Goal: Task Accomplishment & Management: Manage account settings

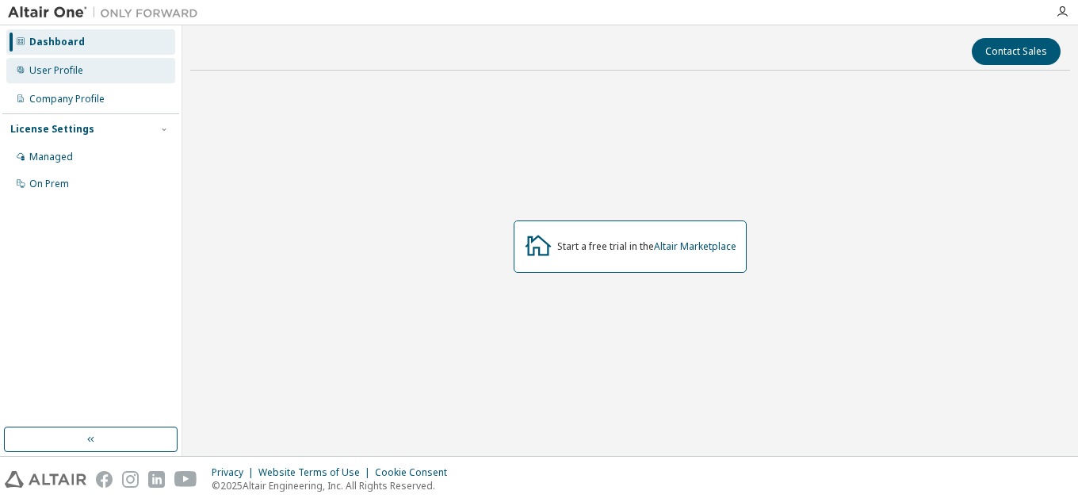
click at [66, 59] on div "User Profile" at bounding box center [90, 70] width 169 height 25
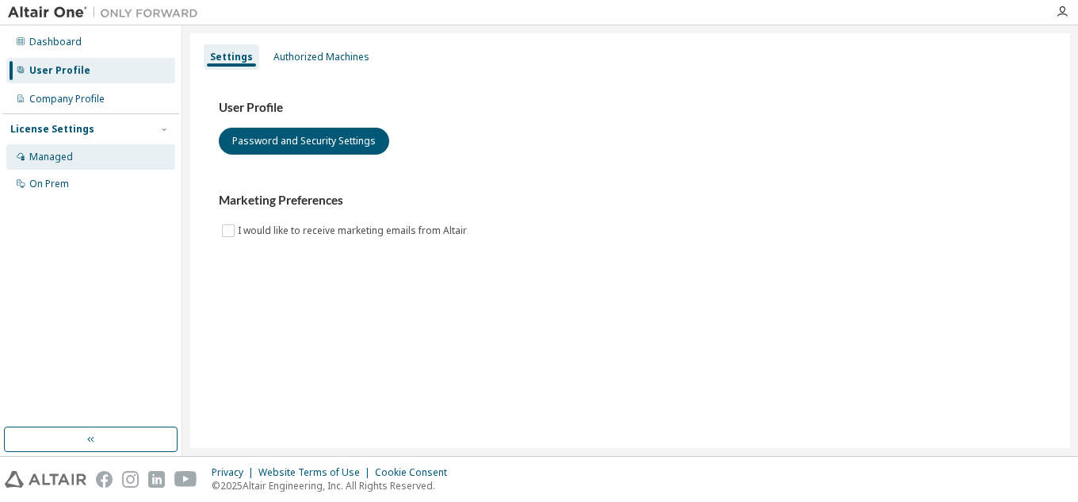
click at [53, 155] on div "Managed" at bounding box center [51, 157] width 44 height 13
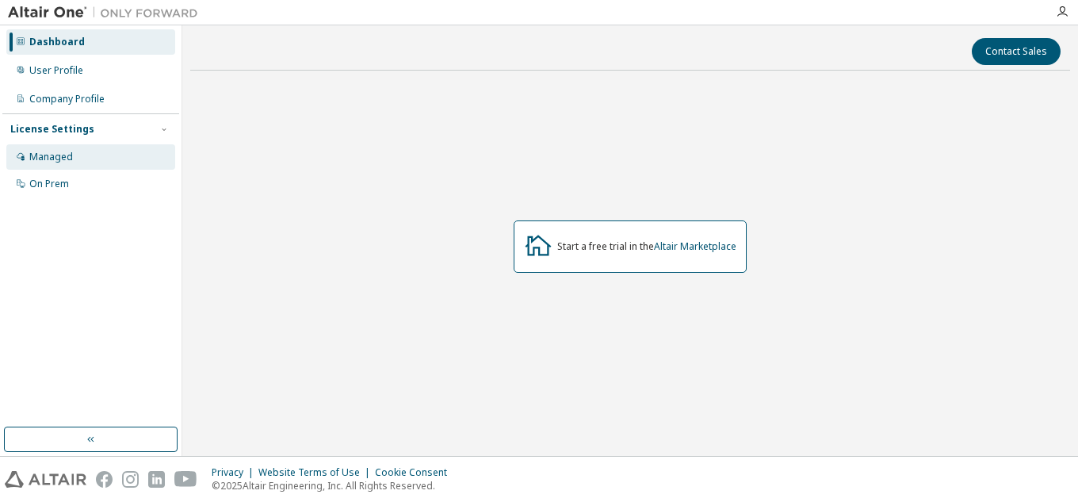
click at [75, 147] on div "Managed" at bounding box center [90, 156] width 169 height 25
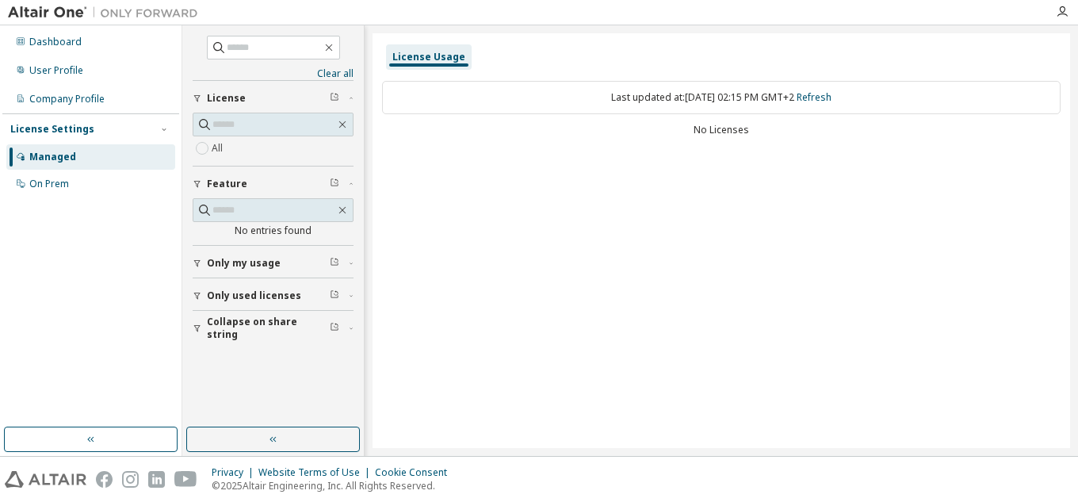
click at [246, 258] on span "Only my usage" at bounding box center [244, 263] width 74 height 13
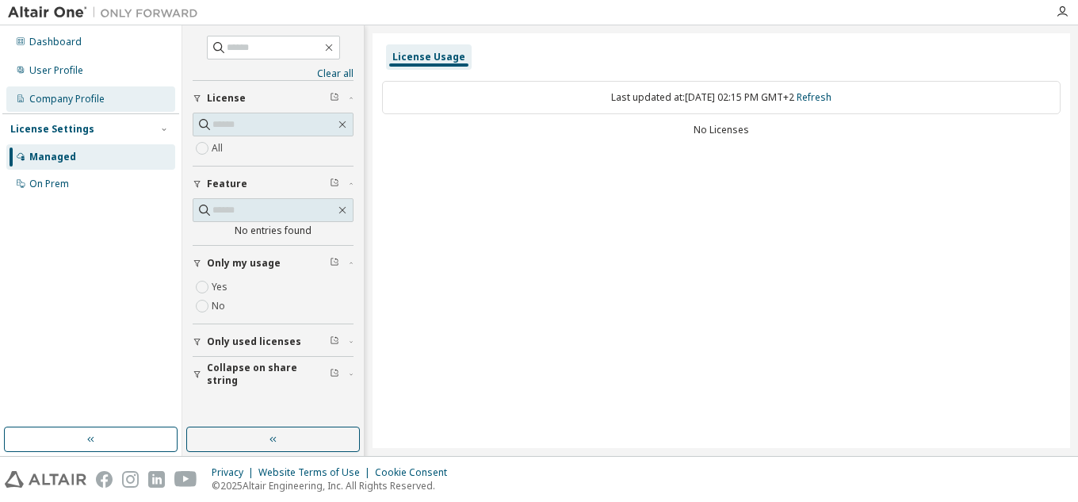
click at [90, 97] on div "Company Profile" at bounding box center [66, 99] width 75 height 13
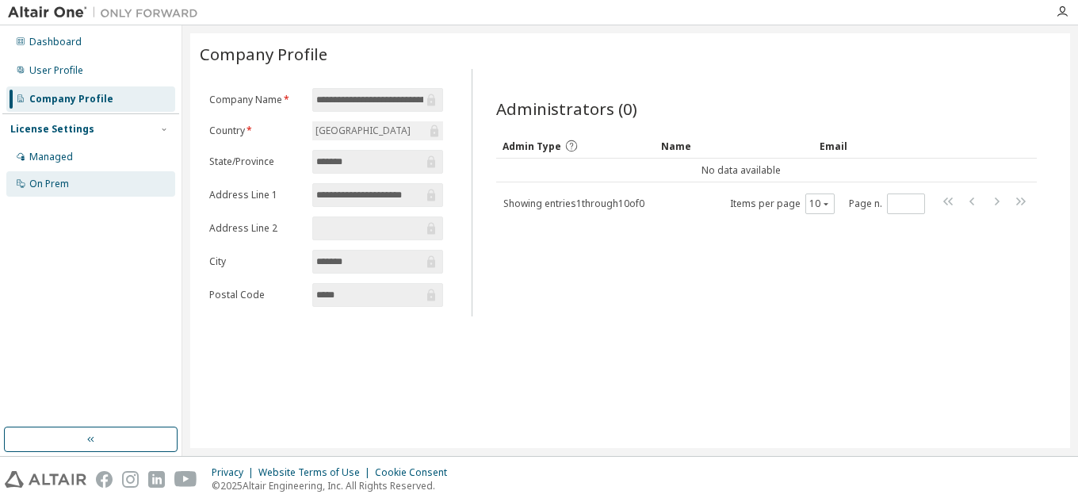
click at [74, 172] on div "On Prem" at bounding box center [90, 183] width 169 height 25
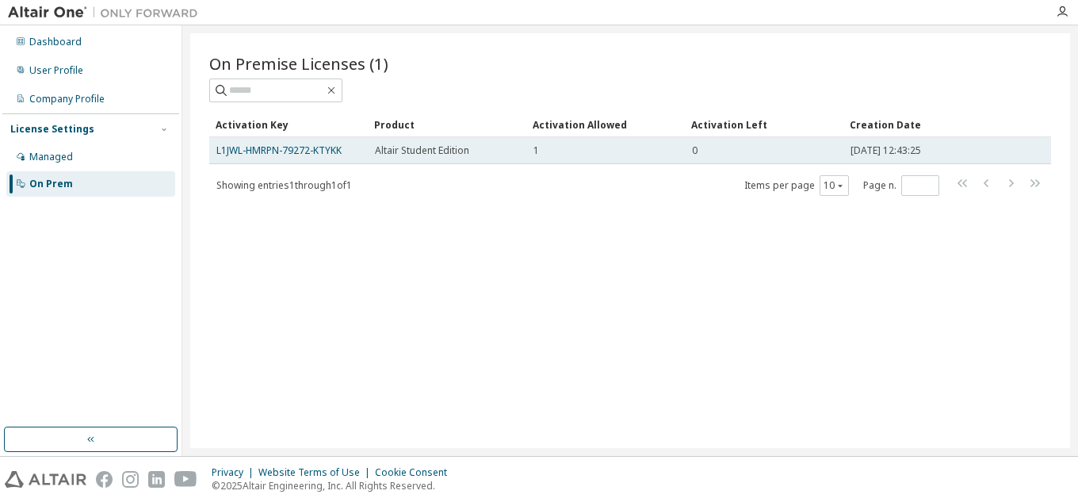
click at [419, 153] on span "Altair Student Edition" at bounding box center [422, 150] width 94 height 13
click at [572, 149] on div "1" at bounding box center [605, 150] width 144 height 13
click at [874, 152] on span "2024-10-06 12:43:25" at bounding box center [885, 150] width 71 height 13
click at [300, 152] on link "L1JWL-HMRPN-79272-KTYKK" at bounding box center [278, 149] width 125 height 13
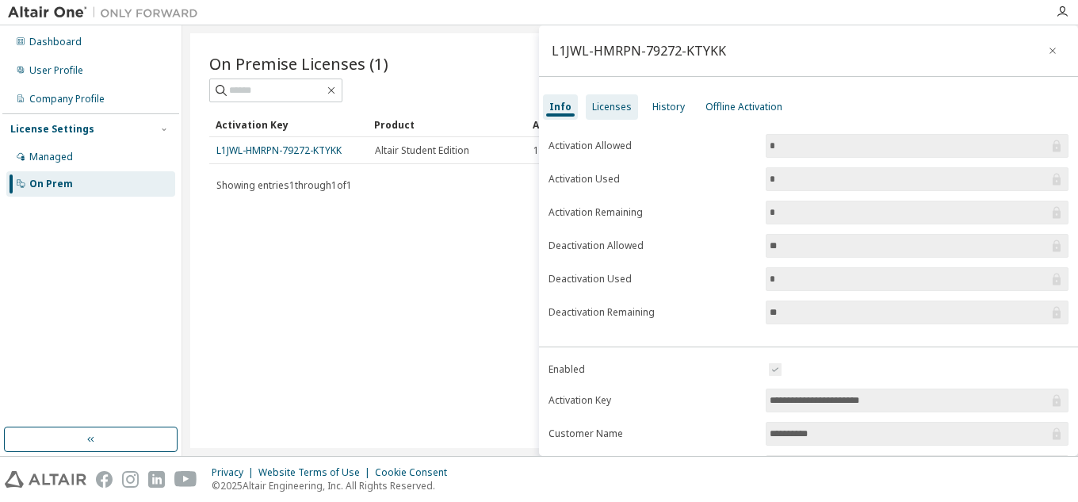
click at [617, 102] on div "Licenses" at bounding box center [612, 107] width 40 height 13
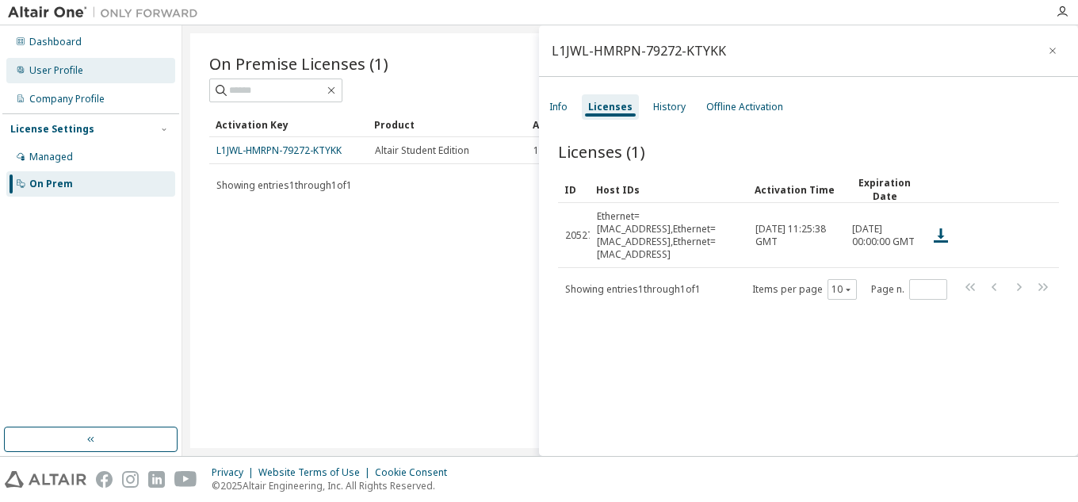
click at [28, 70] on div "User Profile" at bounding box center [90, 70] width 169 height 25
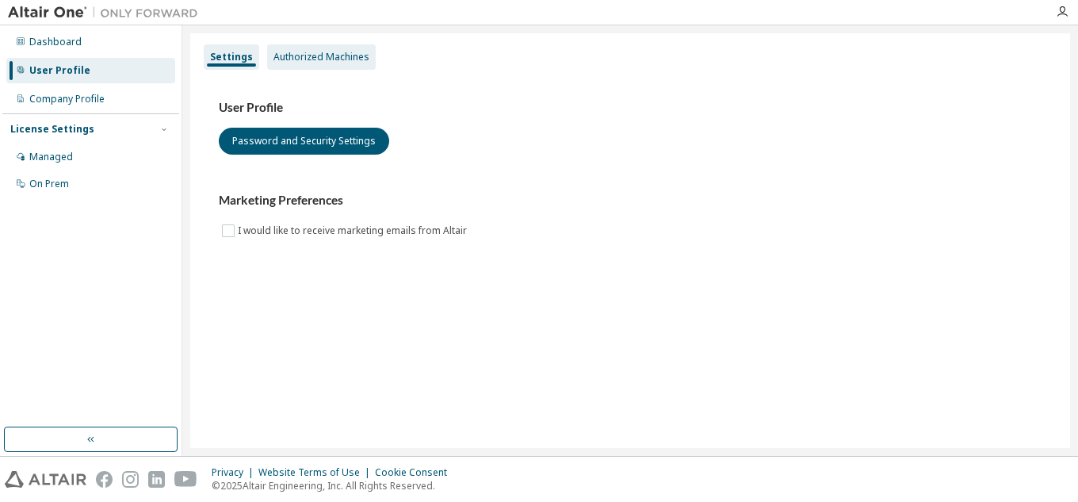
click at [314, 68] on div "Authorized Machines" at bounding box center [321, 56] width 109 height 25
